Goal: Task Accomplishment & Management: Manage account settings

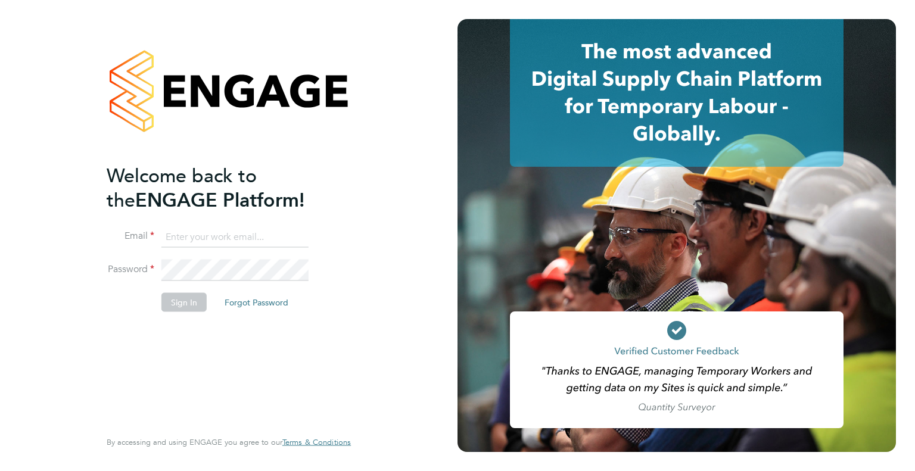
click at [216, 239] on input at bounding box center [235, 236] width 147 height 21
type input "danielle.harris@jdr.co.uk"
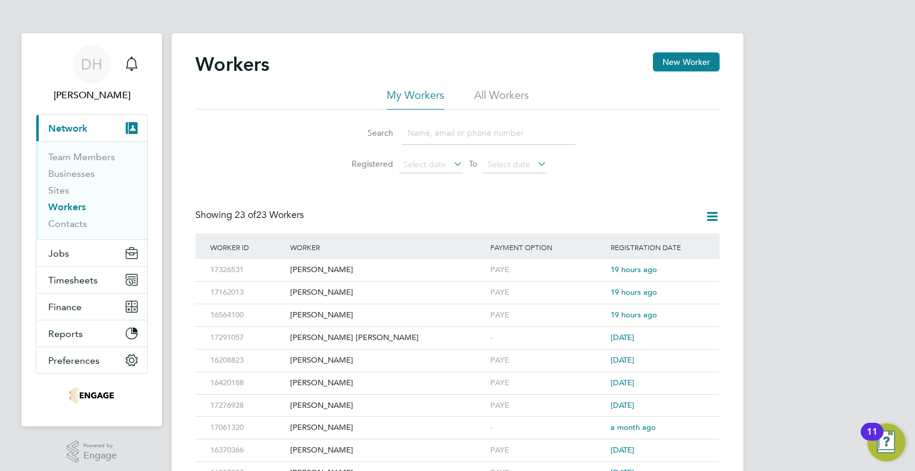
click at [74, 205] on link "Workers" at bounding box center [67, 206] width 38 height 11
click at [691, 269] on icon at bounding box center [694, 270] width 12 height 14
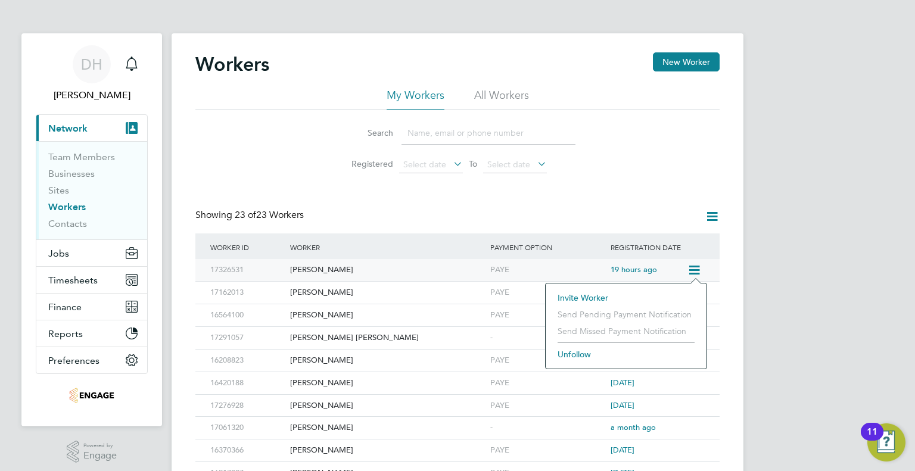
click at [298, 275] on div "[PERSON_NAME]" at bounding box center [387, 270] width 200 height 22
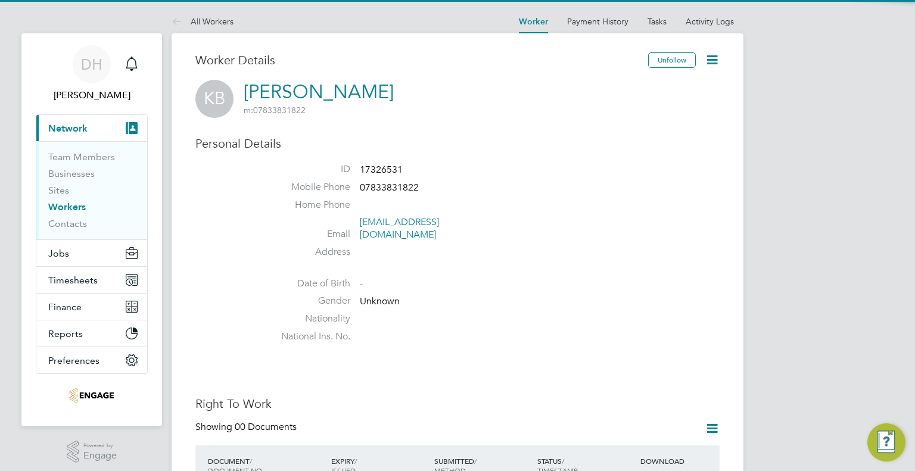
click at [713, 52] on icon at bounding box center [712, 59] width 15 height 15
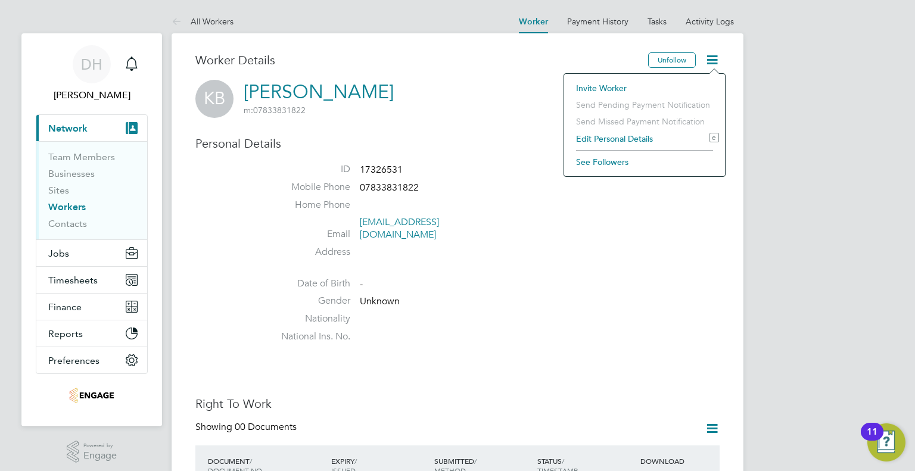
click at [414, 178] on li "ID 17326531" at bounding box center [493, 172] width 453 height 18
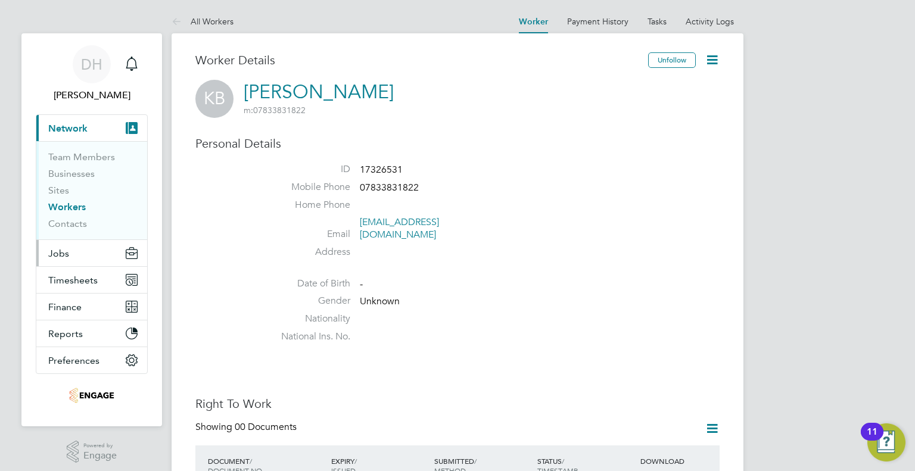
click at [60, 253] on span "Jobs" at bounding box center [58, 253] width 21 height 11
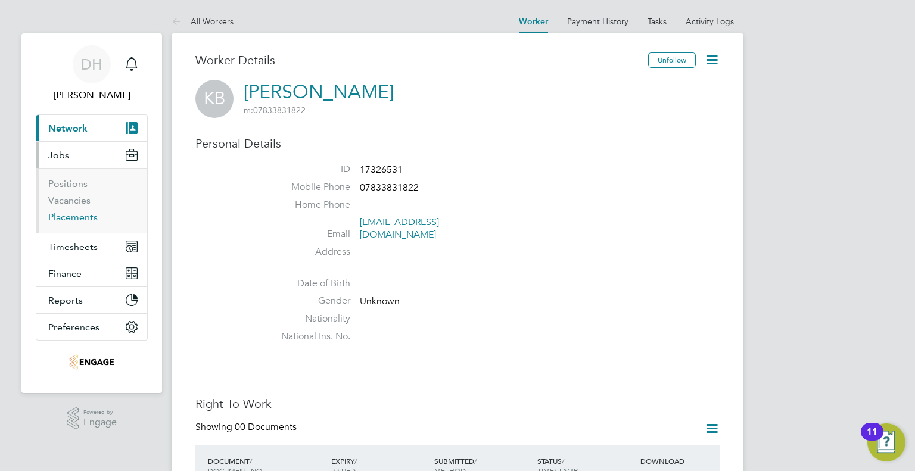
click at [54, 219] on link "Placements" at bounding box center [72, 217] width 49 height 11
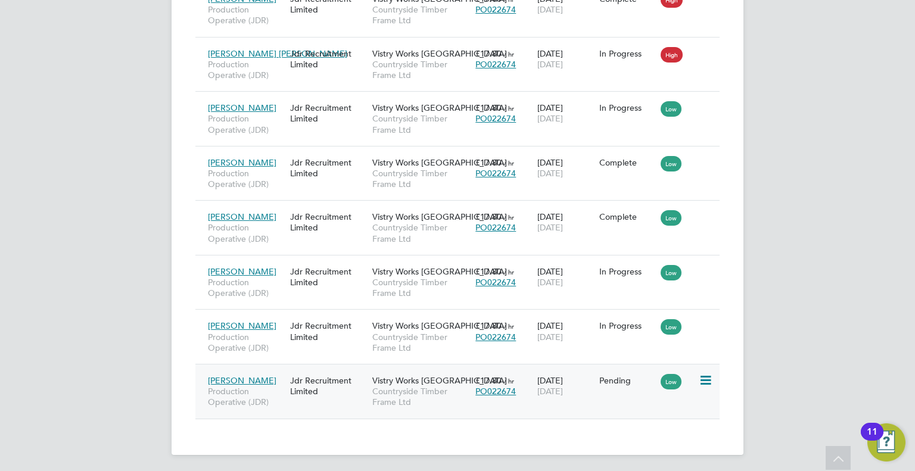
click at [709, 377] on icon at bounding box center [705, 381] width 12 height 14
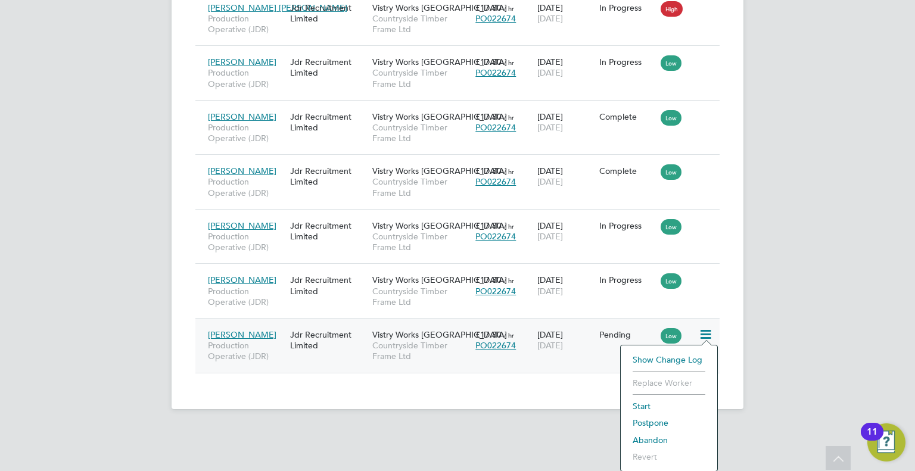
click at [657, 438] on li "Abandon" at bounding box center [669, 440] width 85 height 17
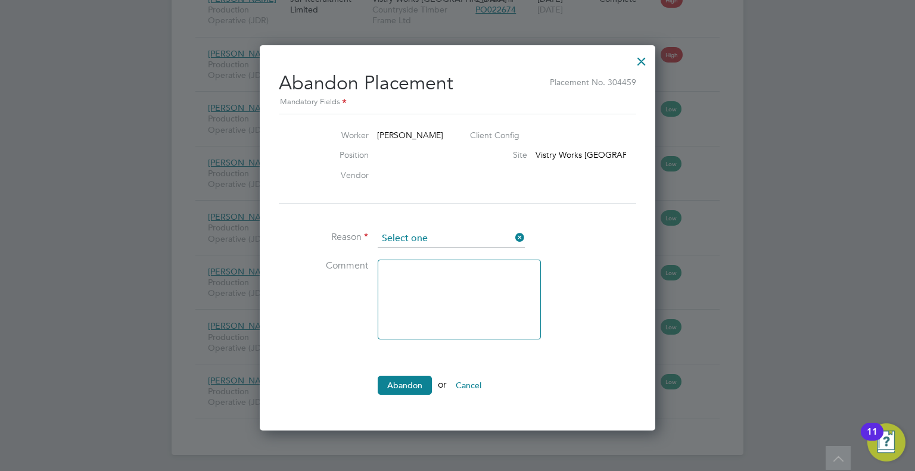
click at [422, 234] on input at bounding box center [451, 239] width 147 height 18
click at [415, 280] on li "Other" at bounding box center [452, 283] width 148 height 15
type input "Other"
click at [393, 314] on textarea at bounding box center [459, 300] width 163 height 80
type textarea "candidate did not start"
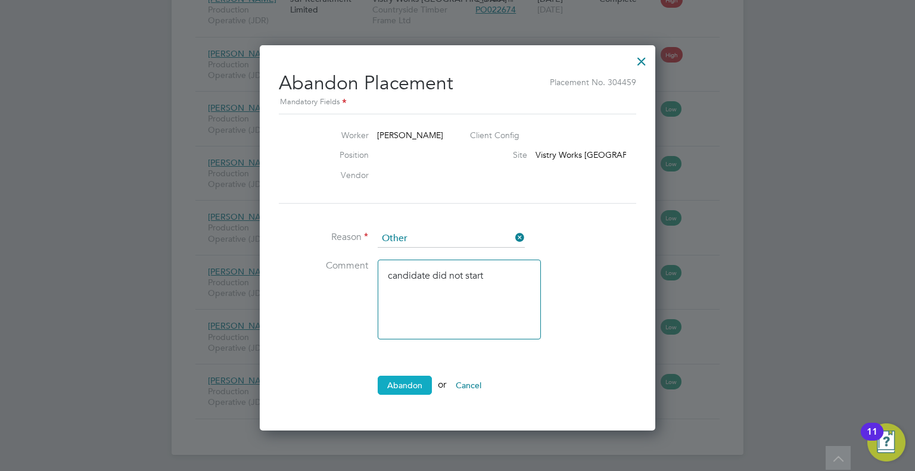
click at [394, 390] on button "Abandon" at bounding box center [405, 385] width 54 height 19
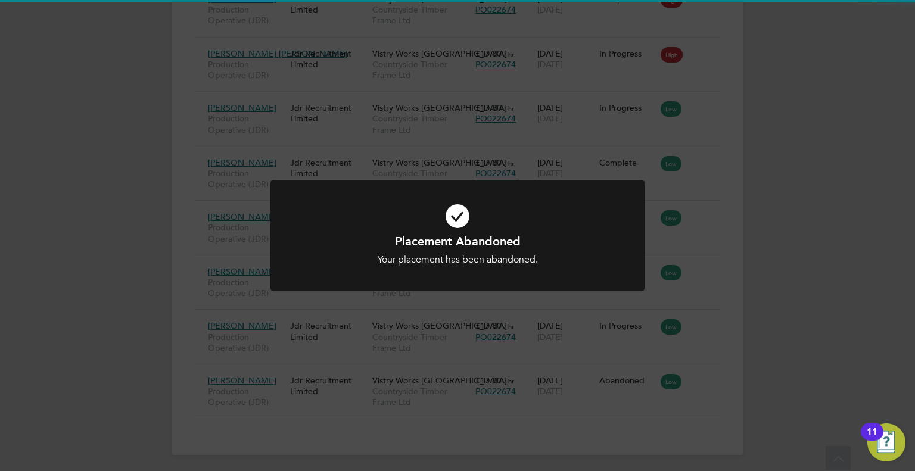
click at [427, 147] on div "Placement Abandoned Your placement has been abandoned. Cancel Okay" at bounding box center [457, 235] width 915 height 471
